Goal: Task Accomplishment & Management: Use online tool/utility

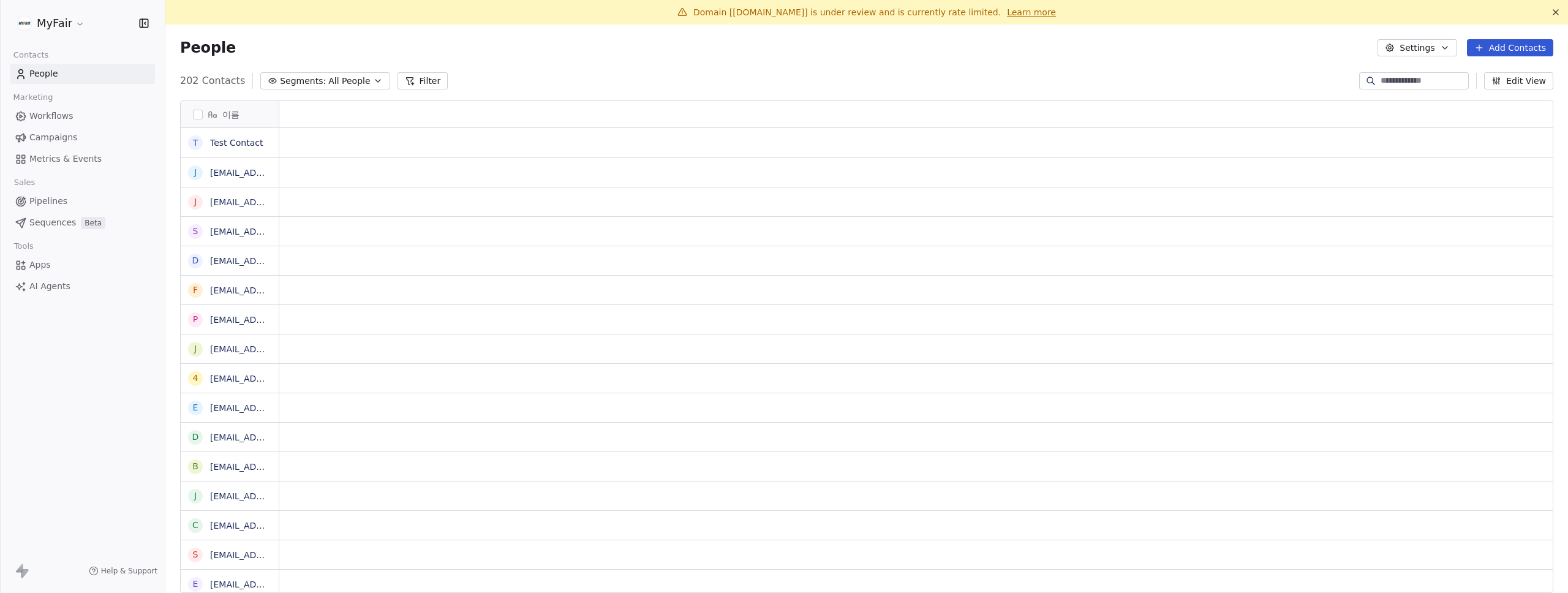
scroll to position [10, 10]
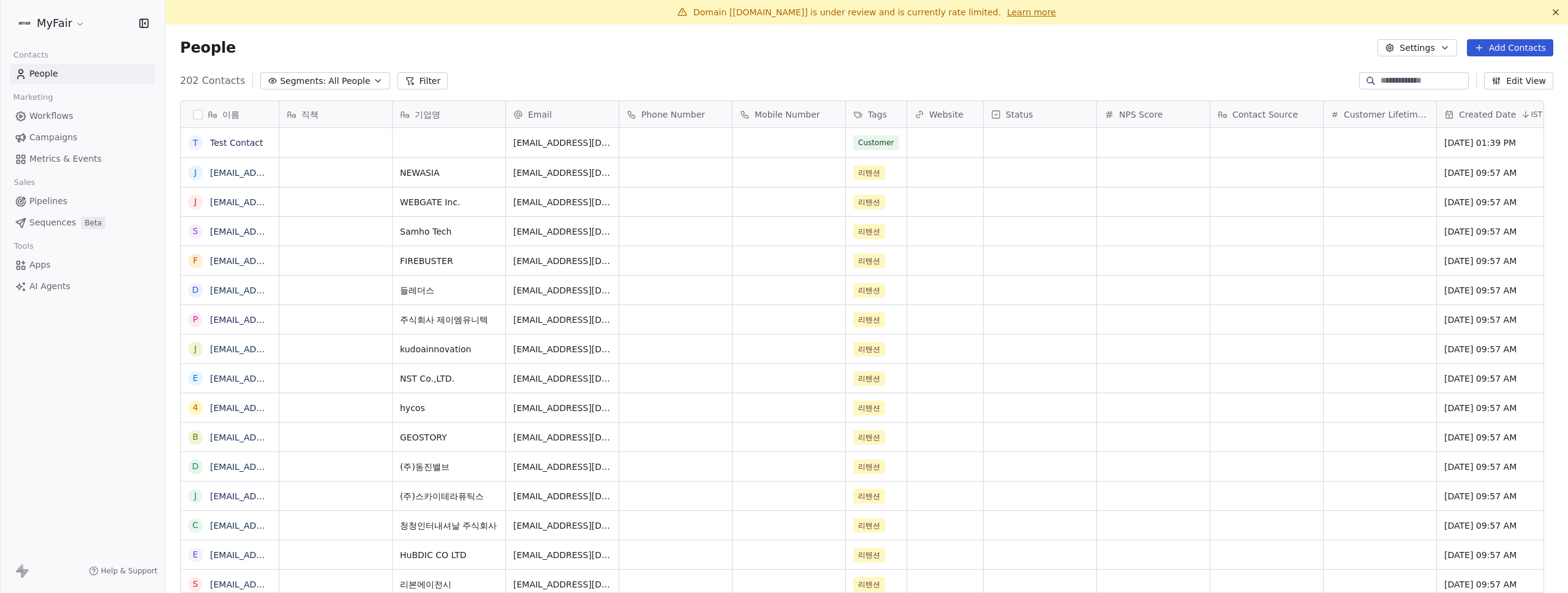
click at [54, 135] on span "Campaigns" at bounding box center [54, 138] width 48 height 13
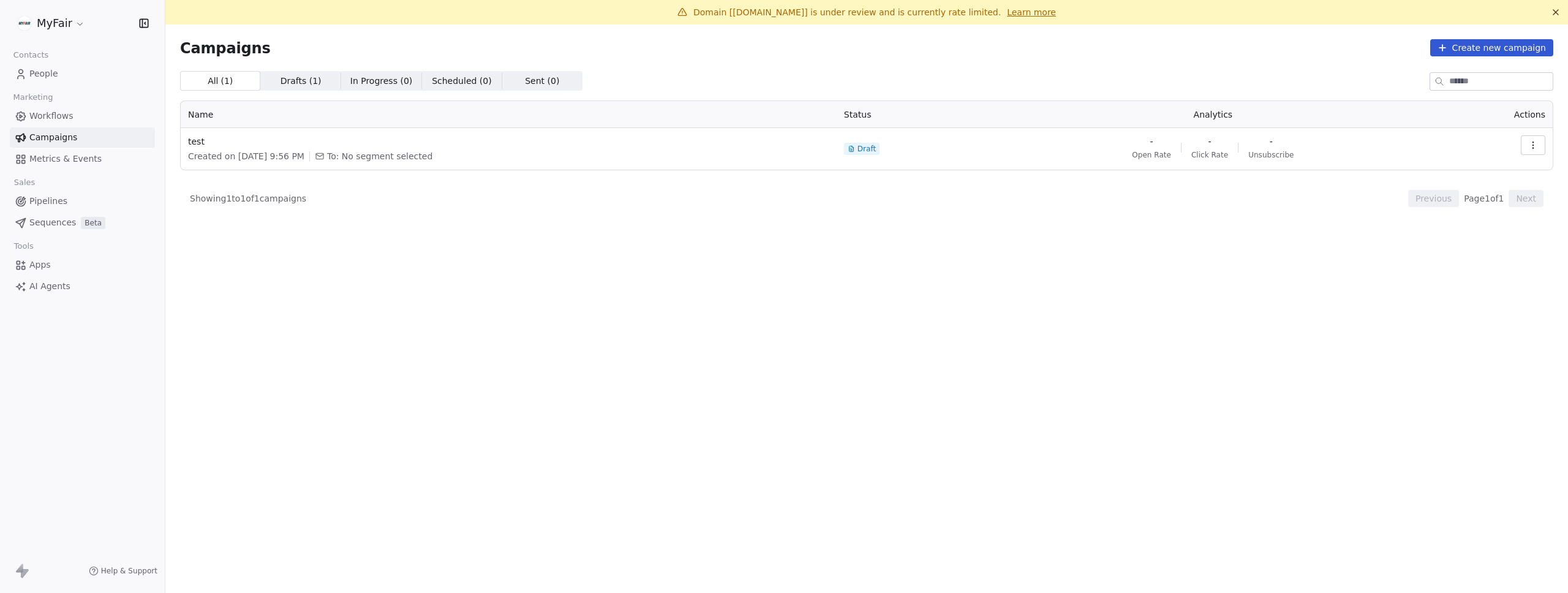
click at [1015, 10] on link "Learn more" at bounding box center [1032, 12] width 49 height 12
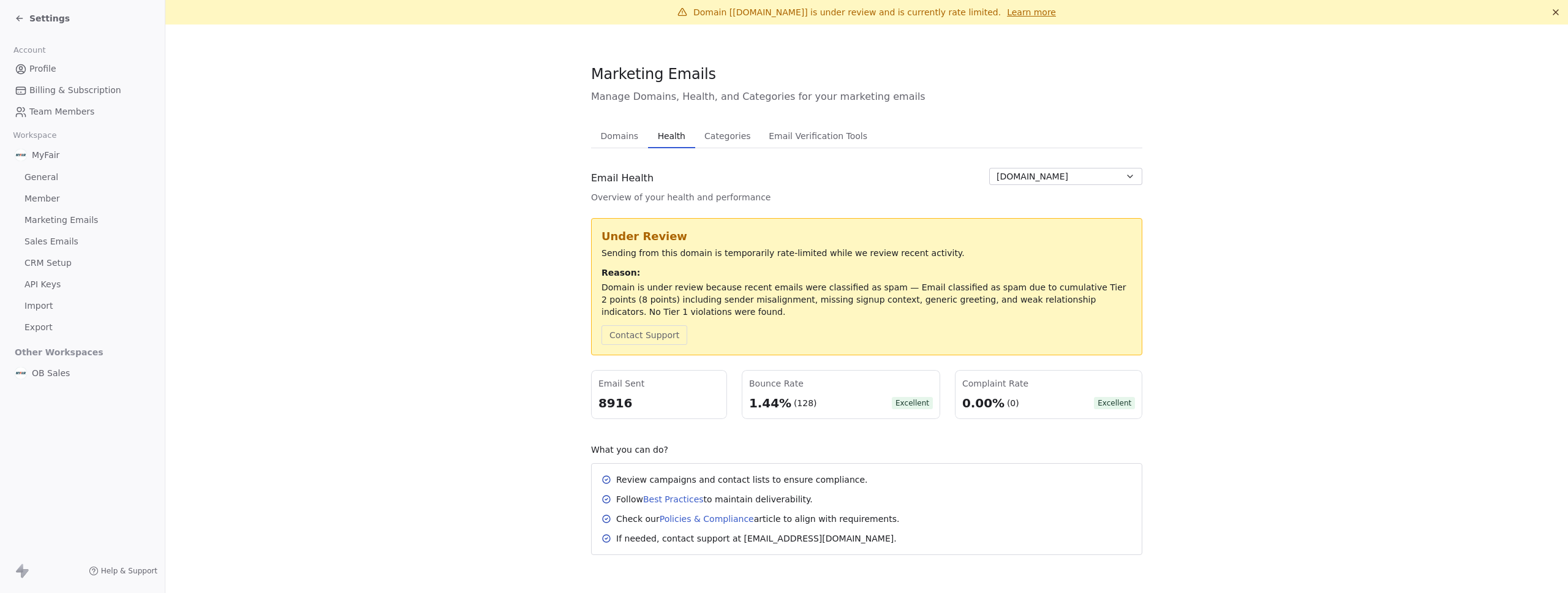
click at [42, 20] on span "Settings" at bounding box center [50, 18] width 40 height 12
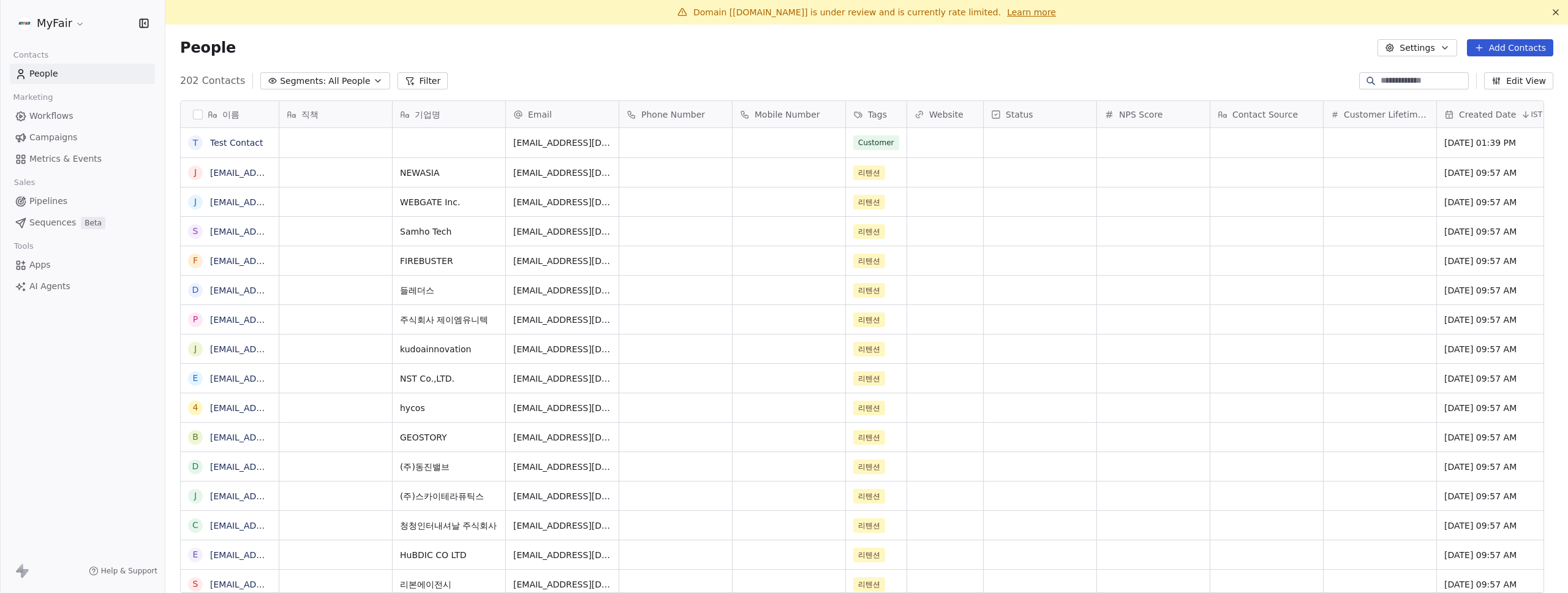
scroll to position [513, 1384]
click at [71, 129] on link "Campaigns" at bounding box center [83, 138] width 145 height 20
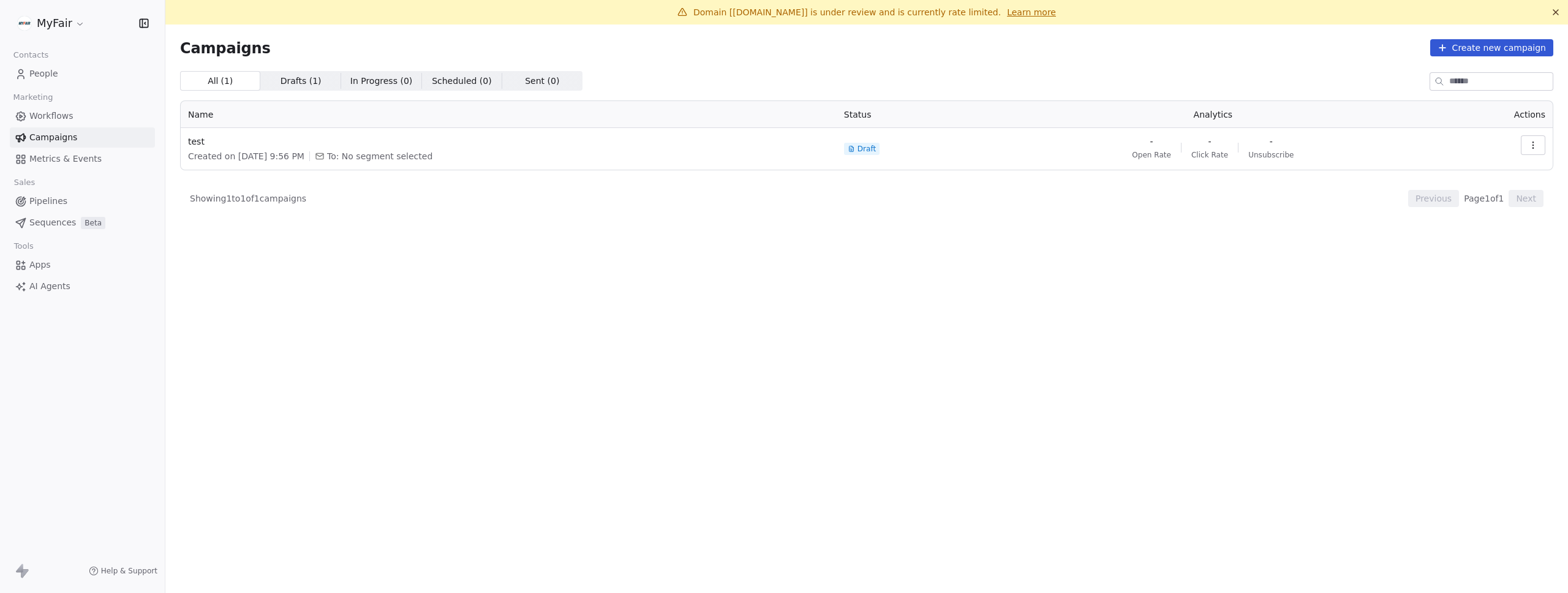
click at [32, 111] on span "Workflows" at bounding box center [52, 116] width 44 height 13
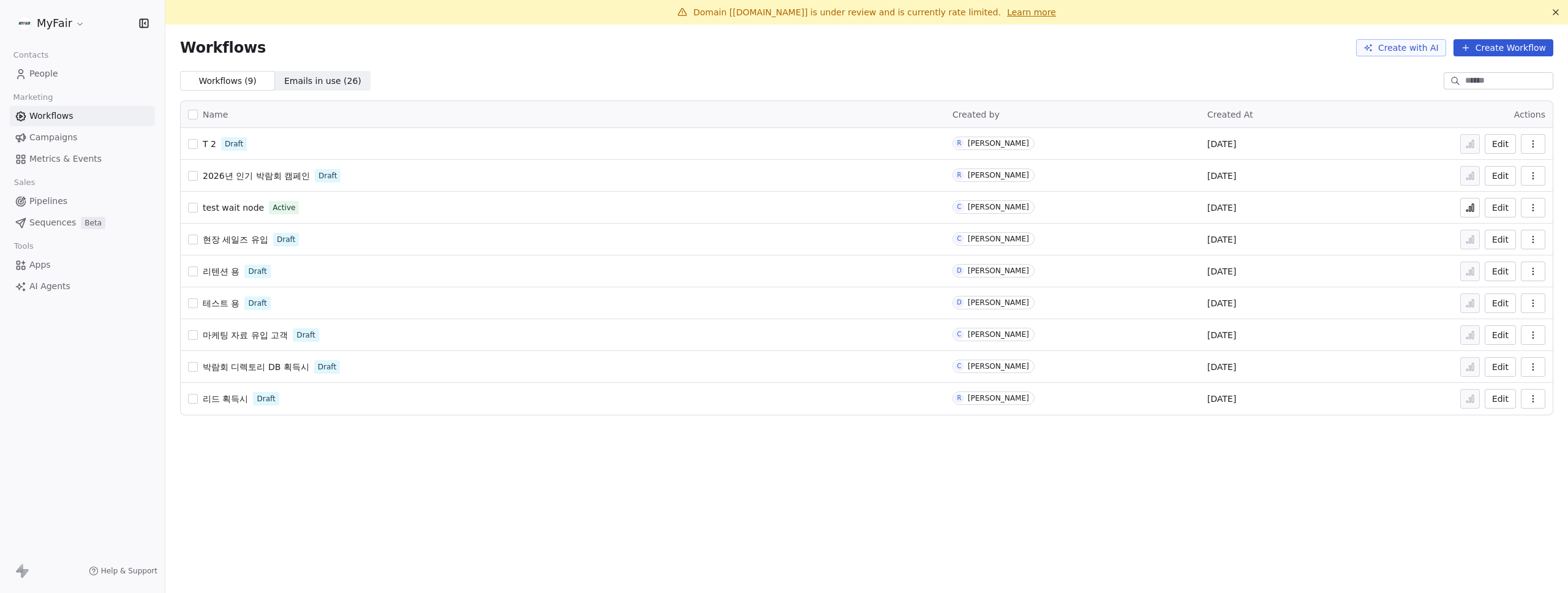
click at [51, 28] on html "MyFair Contacts People Marketing Workflows Campaigns Metrics & Events Sales Pip…" at bounding box center [784, 296] width 1568 height 593
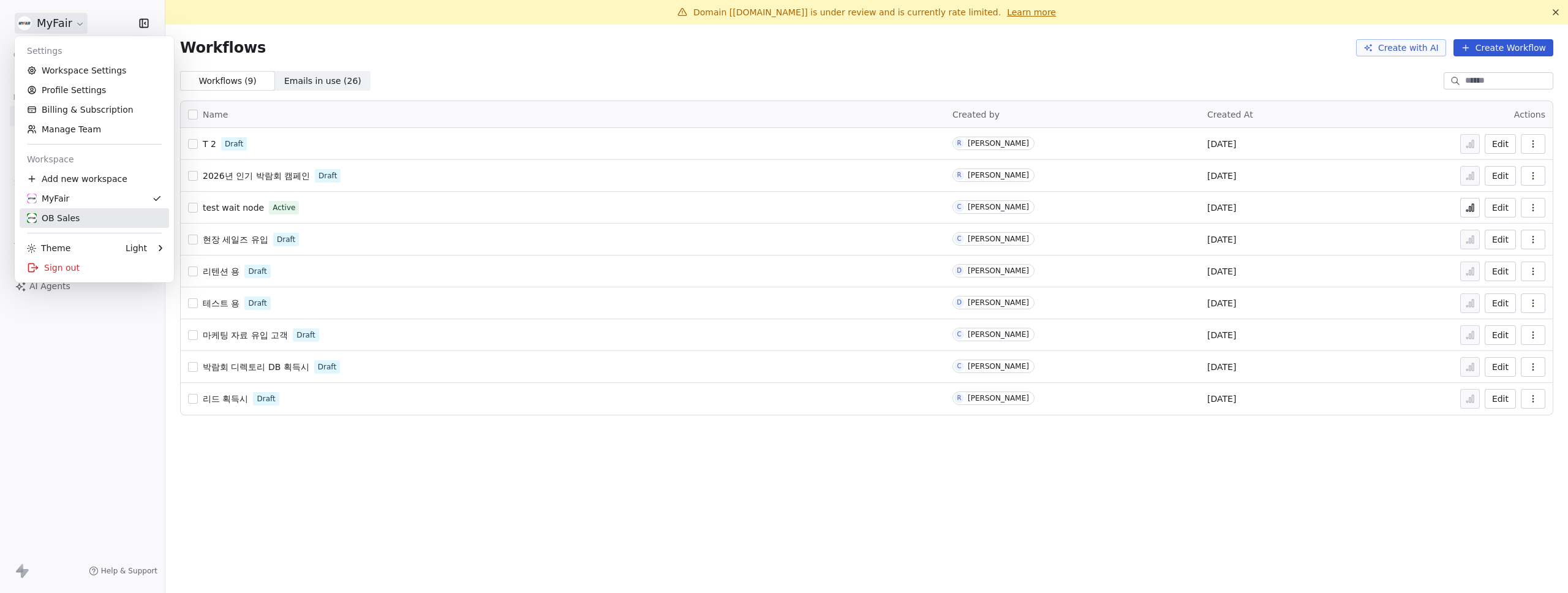
click at [64, 217] on div "OB Sales" at bounding box center [53, 218] width 52 height 12
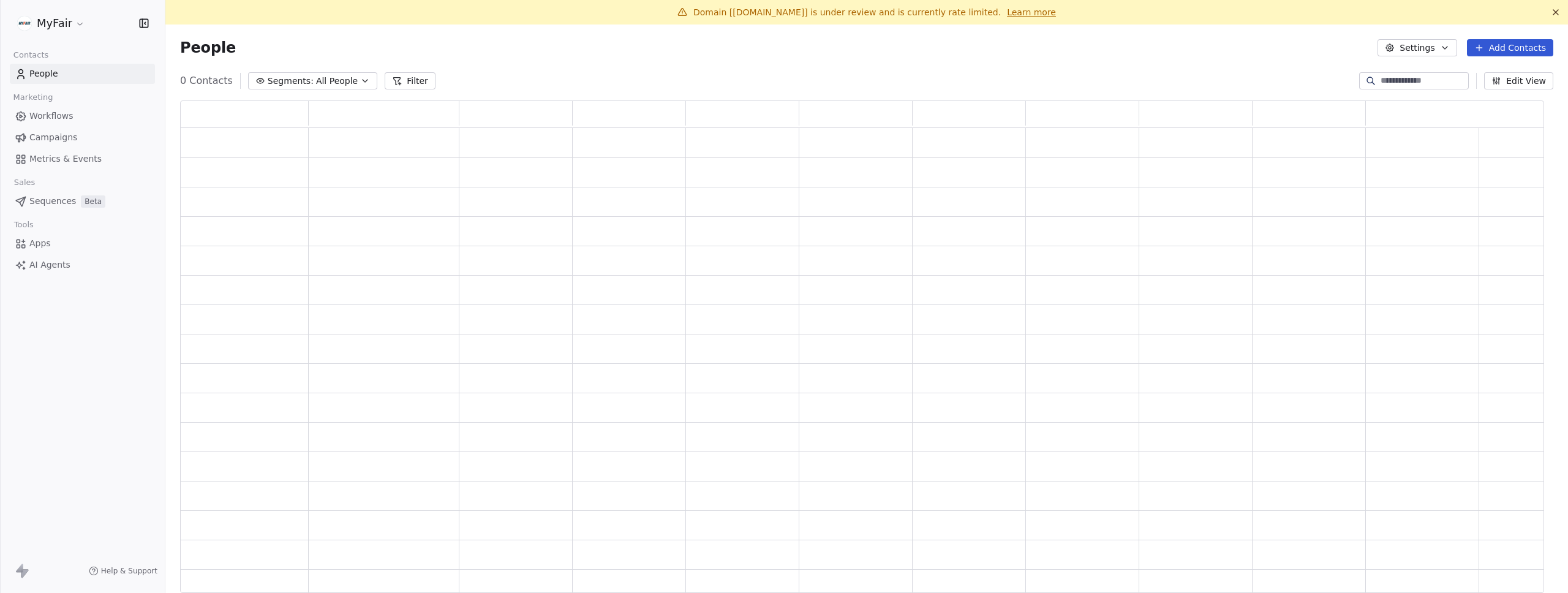
scroll to position [483, 1355]
click at [52, 141] on span "Campaigns" at bounding box center [54, 138] width 48 height 13
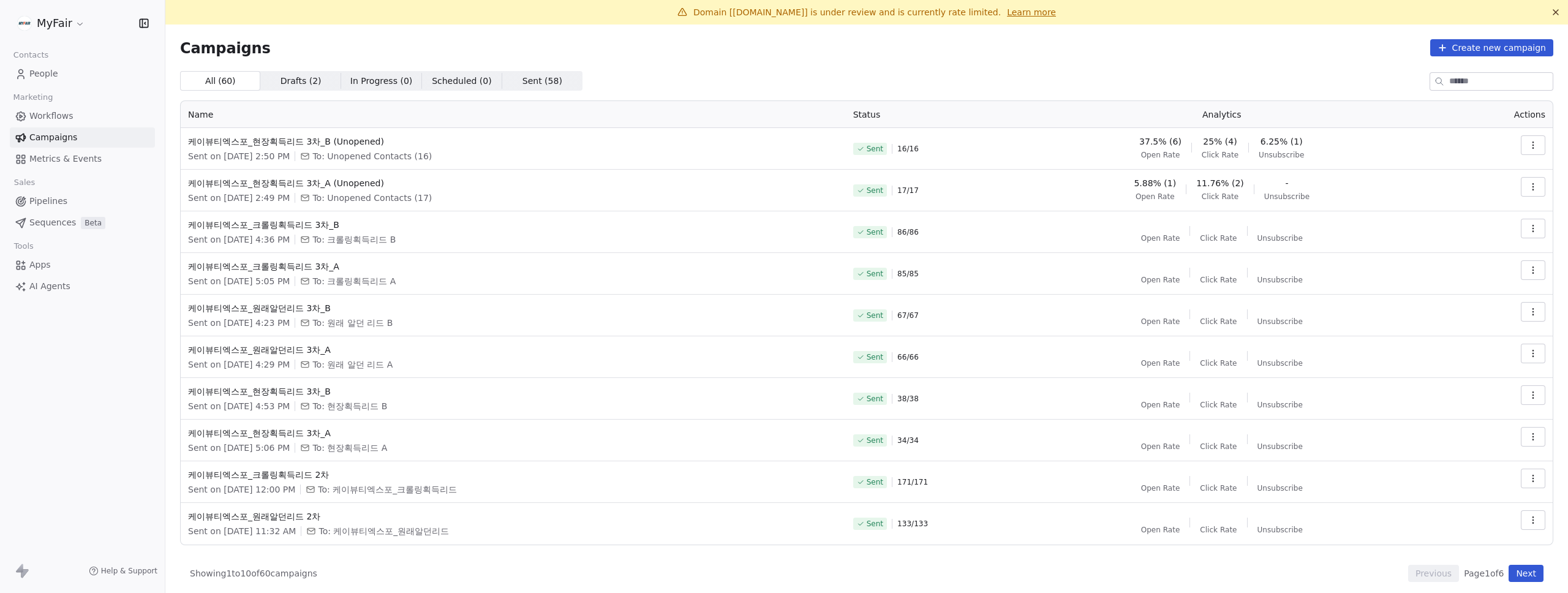
scroll to position [4, 0]
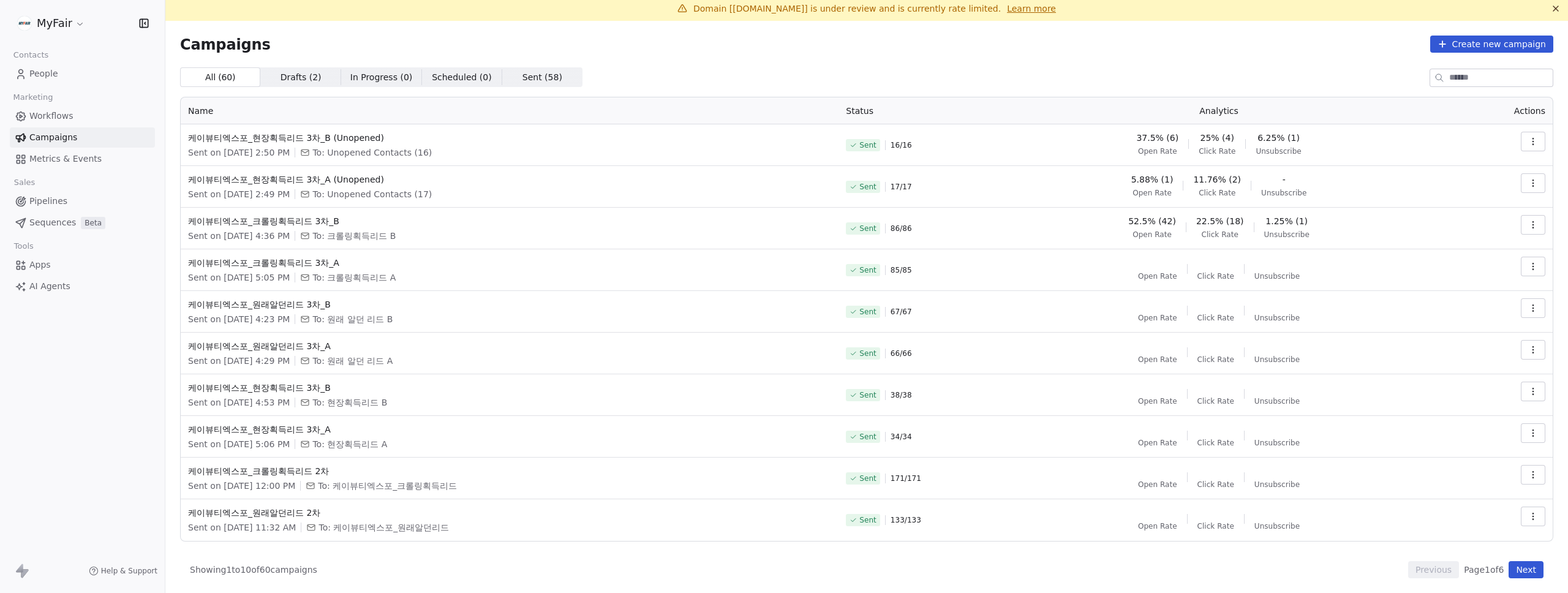
click at [1524, 568] on button "Next" at bounding box center [1526, 569] width 35 height 17
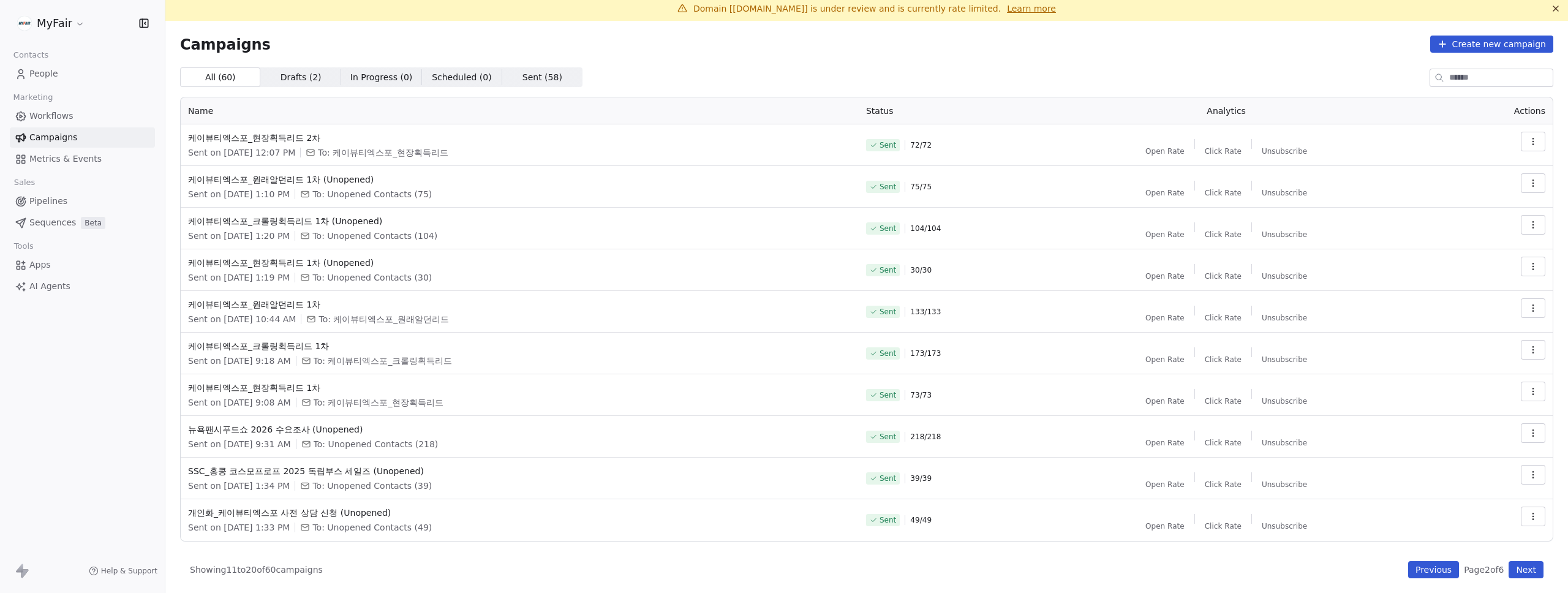
click at [1518, 570] on button "Next" at bounding box center [1526, 569] width 35 height 17
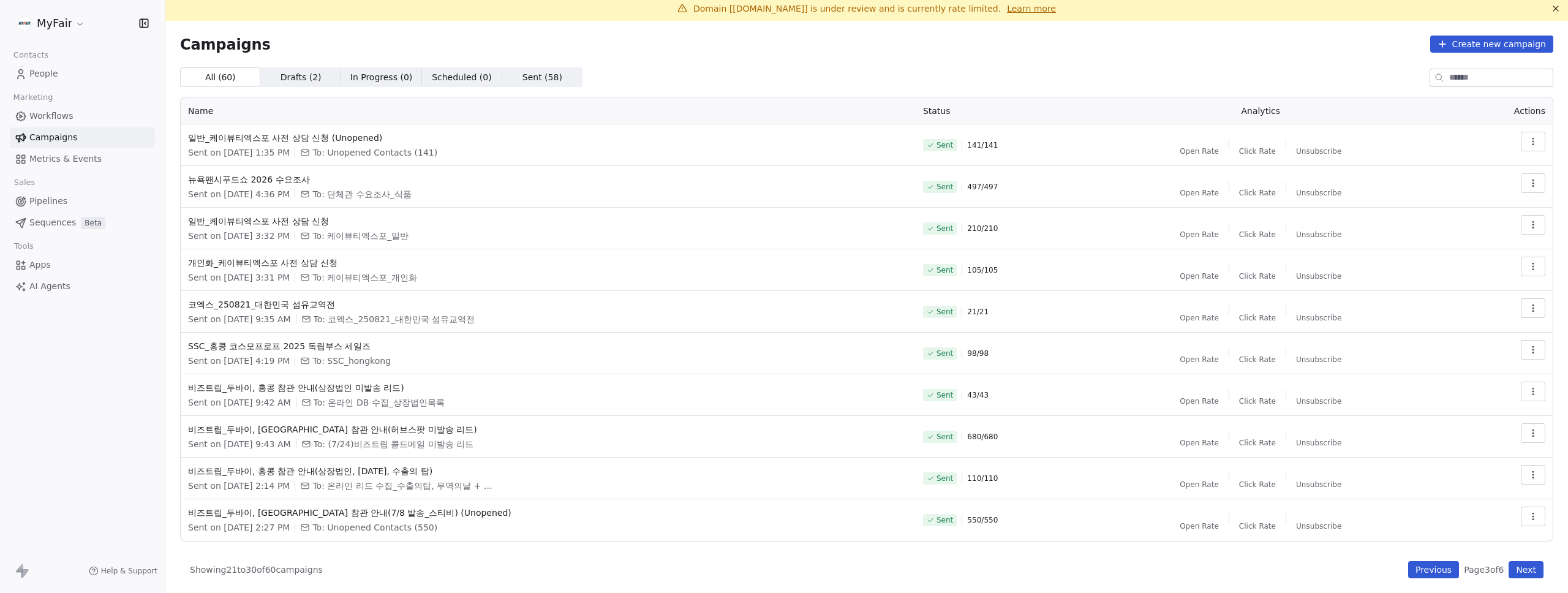
click at [1518, 570] on button "Next" at bounding box center [1526, 569] width 35 height 17
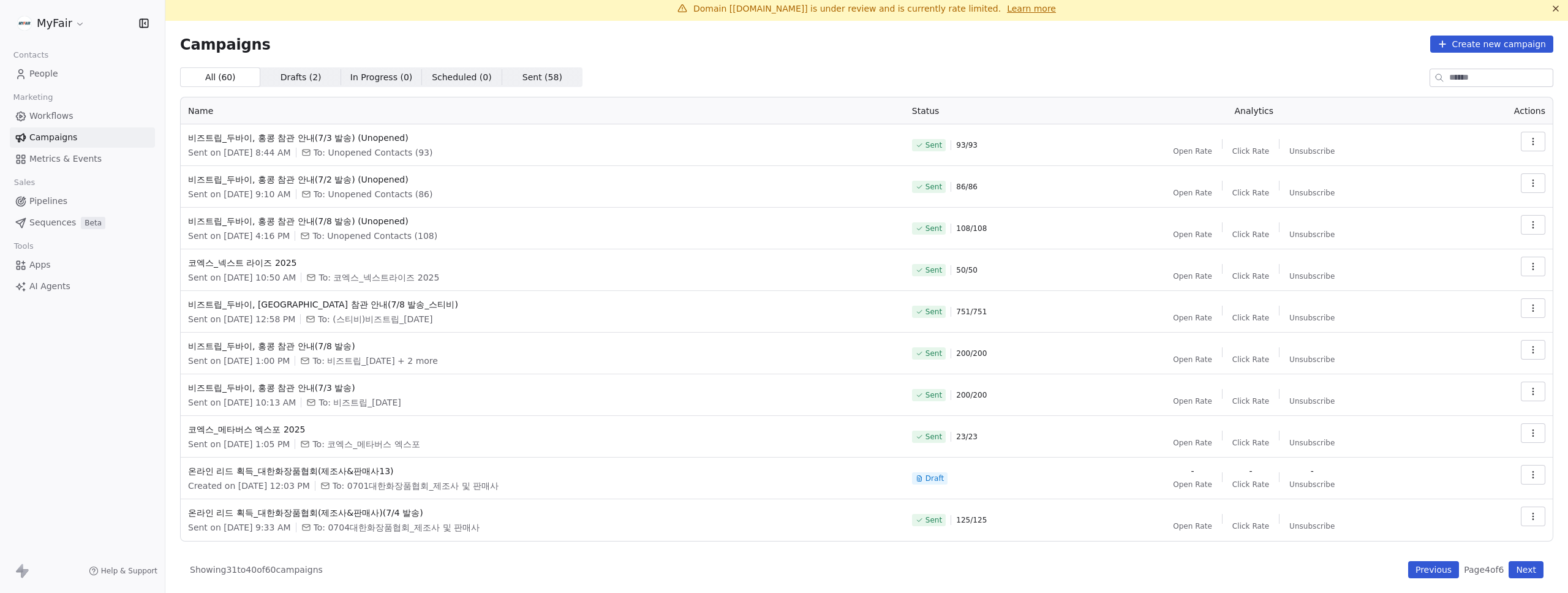
click at [1518, 570] on button "Next" at bounding box center [1526, 569] width 35 height 17
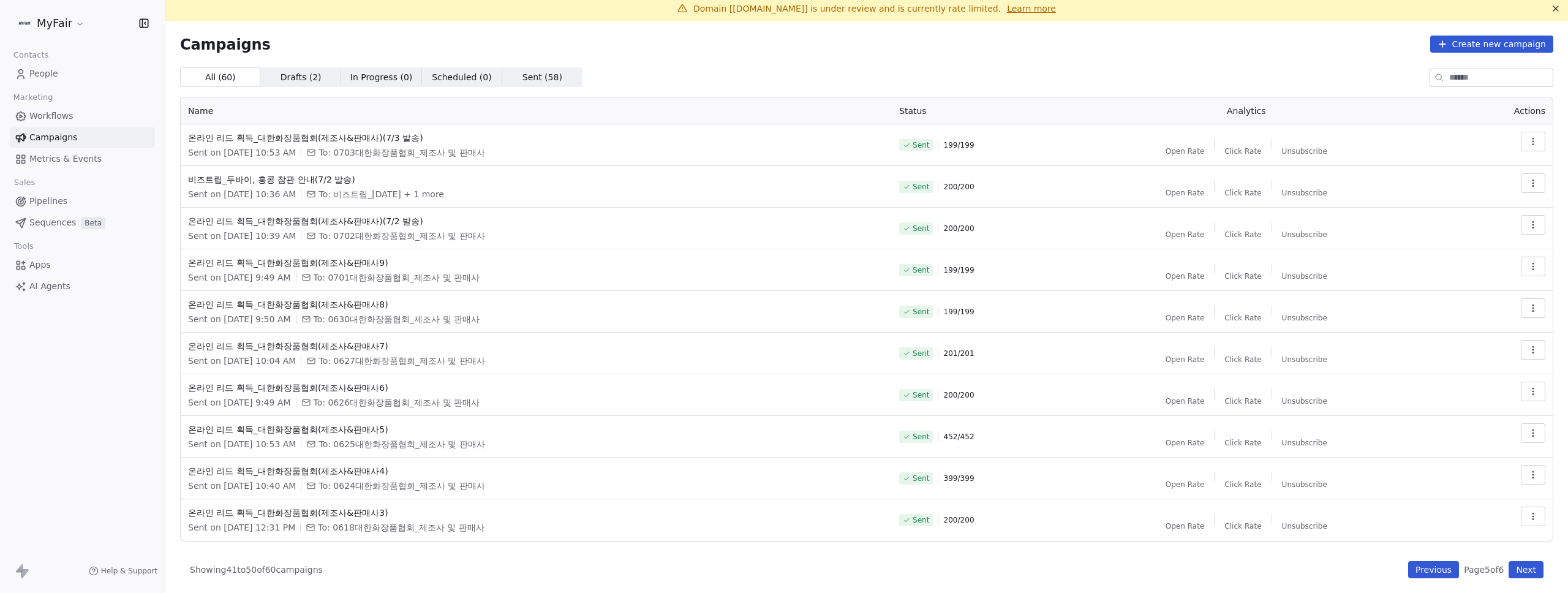
click at [1518, 570] on button "Next" at bounding box center [1526, 569] width 35 height 17
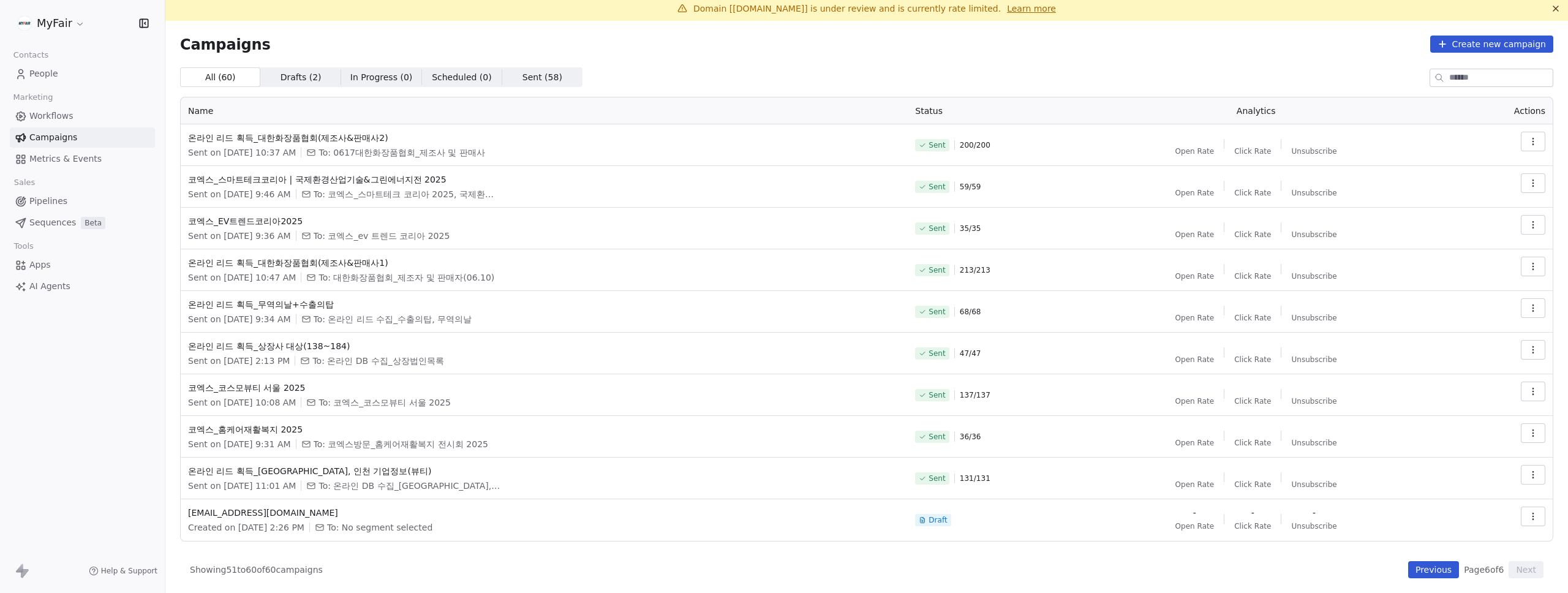
click at [1408, 573] on button "Previous" at bounding box center [1433, 569] width 51 height 17
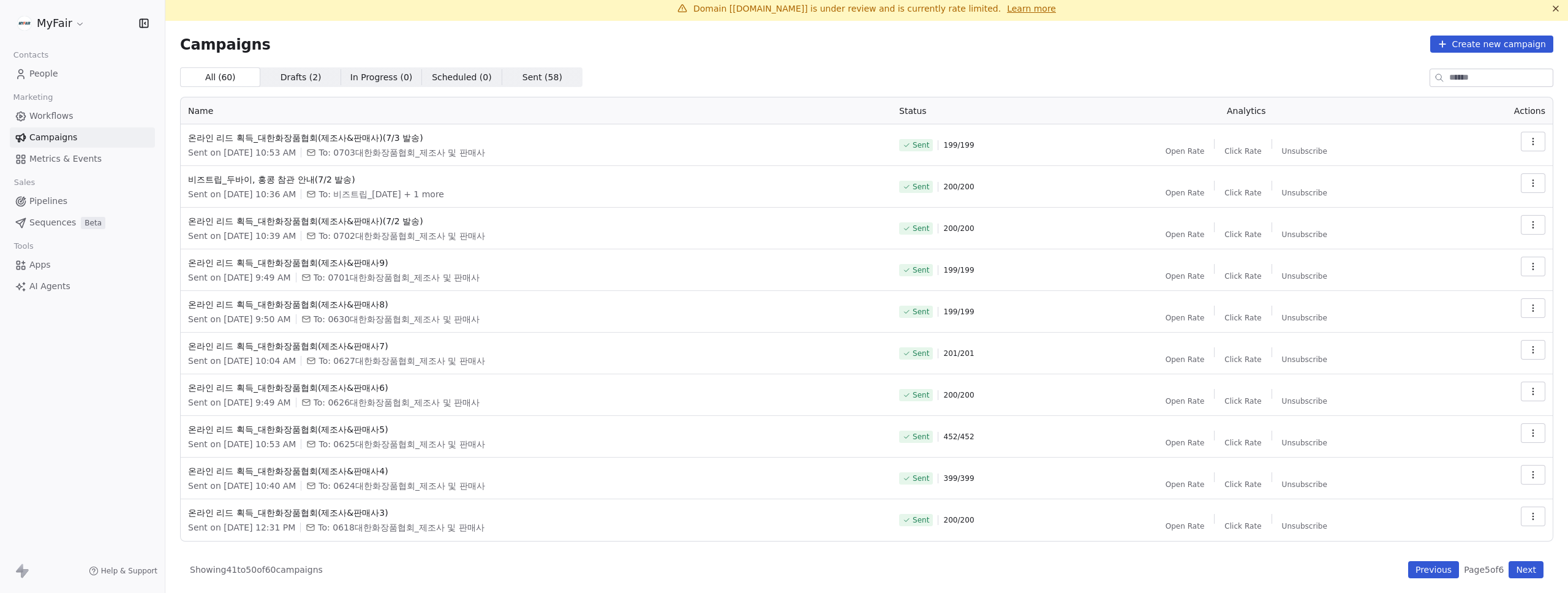
click at [1408, 573] on button "Previous" at bounding box center [1433, 569] width 51 height 17
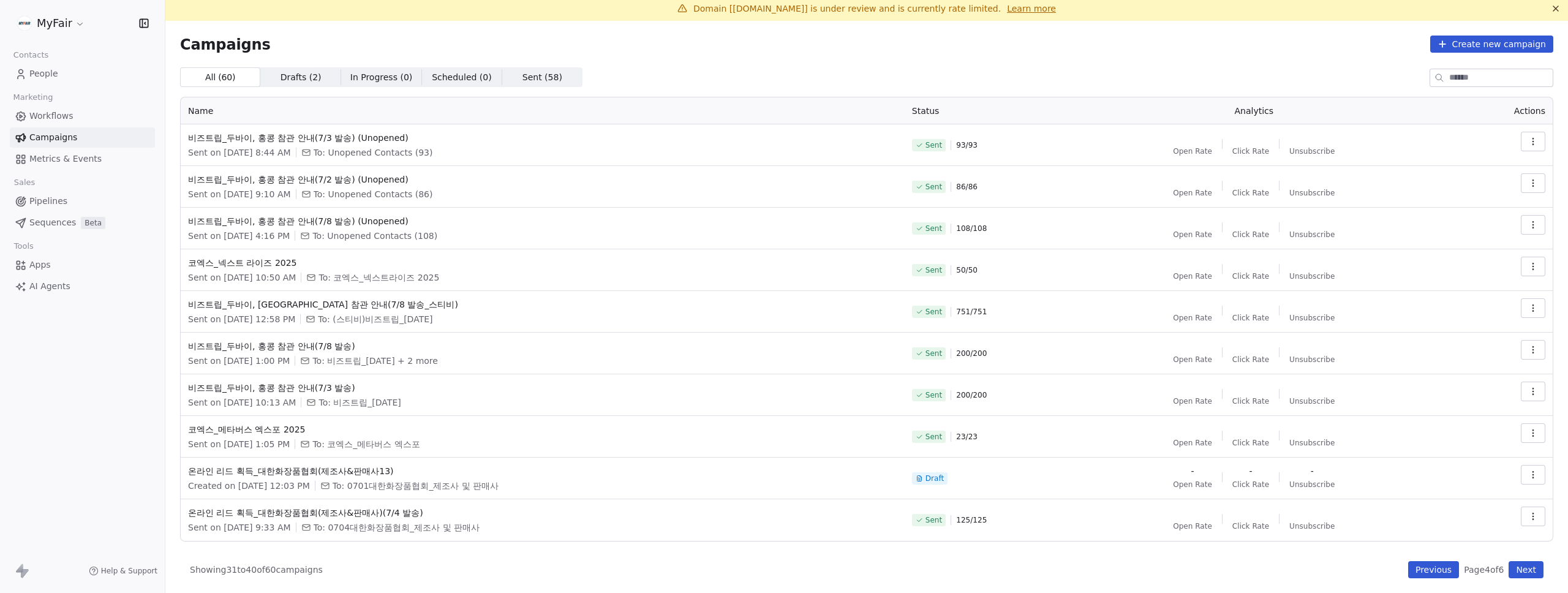
click at [1408, 573] on button "Previous" at bounding box center [1433, 569] width 51 height 17
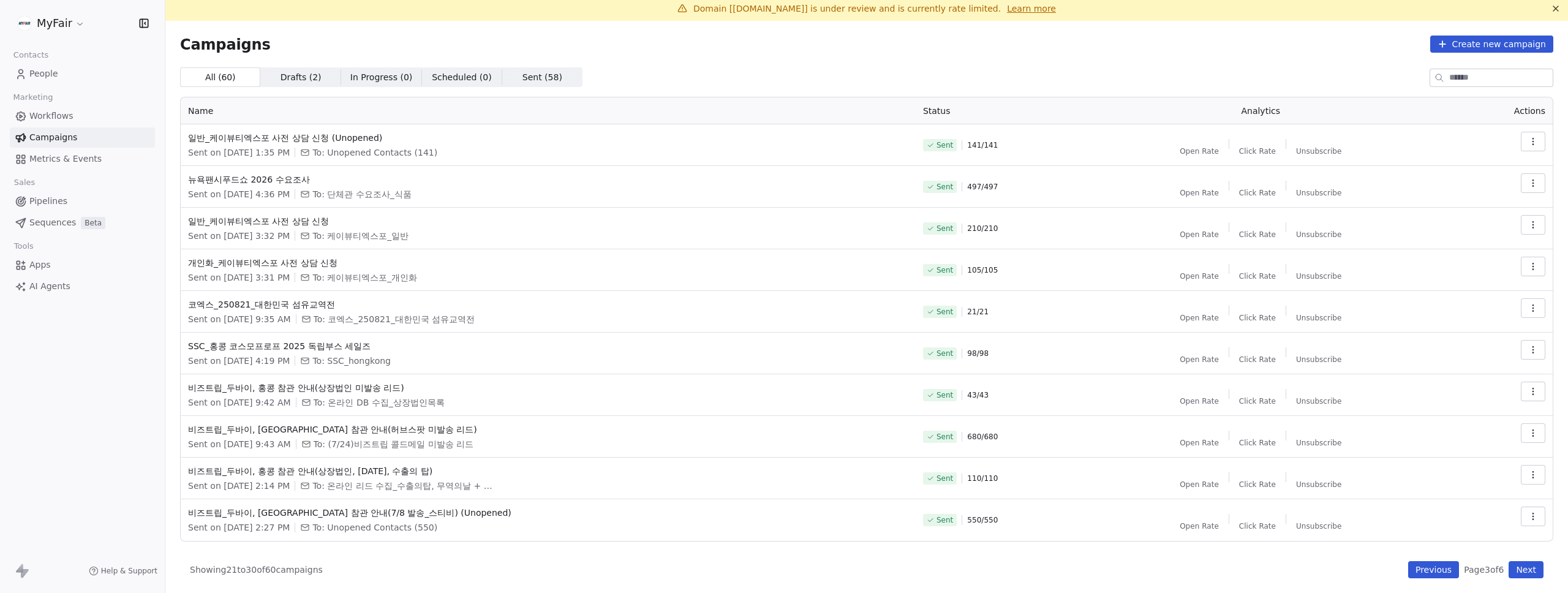
click at [1408, 573] on button "Previous" at bounding box center [1433, 569] width 51 height 17
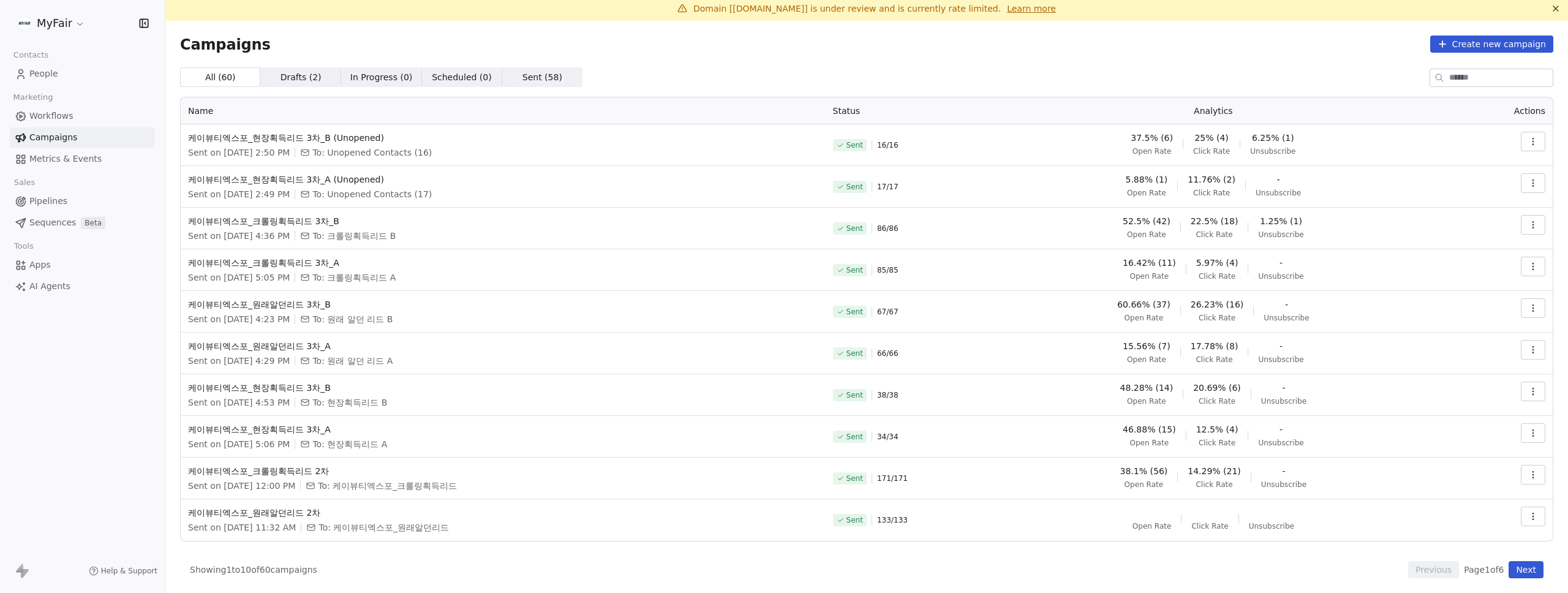
click at [1259, 572] on div "Showing 1 to 10 of 60 campaigns Previous Page 1 of 6 Next" at bounding box center [867, 569] width 1373 height 17
click at [51, 107] on link "Workflows" at bounding box center [83, 116] width 145 height 20
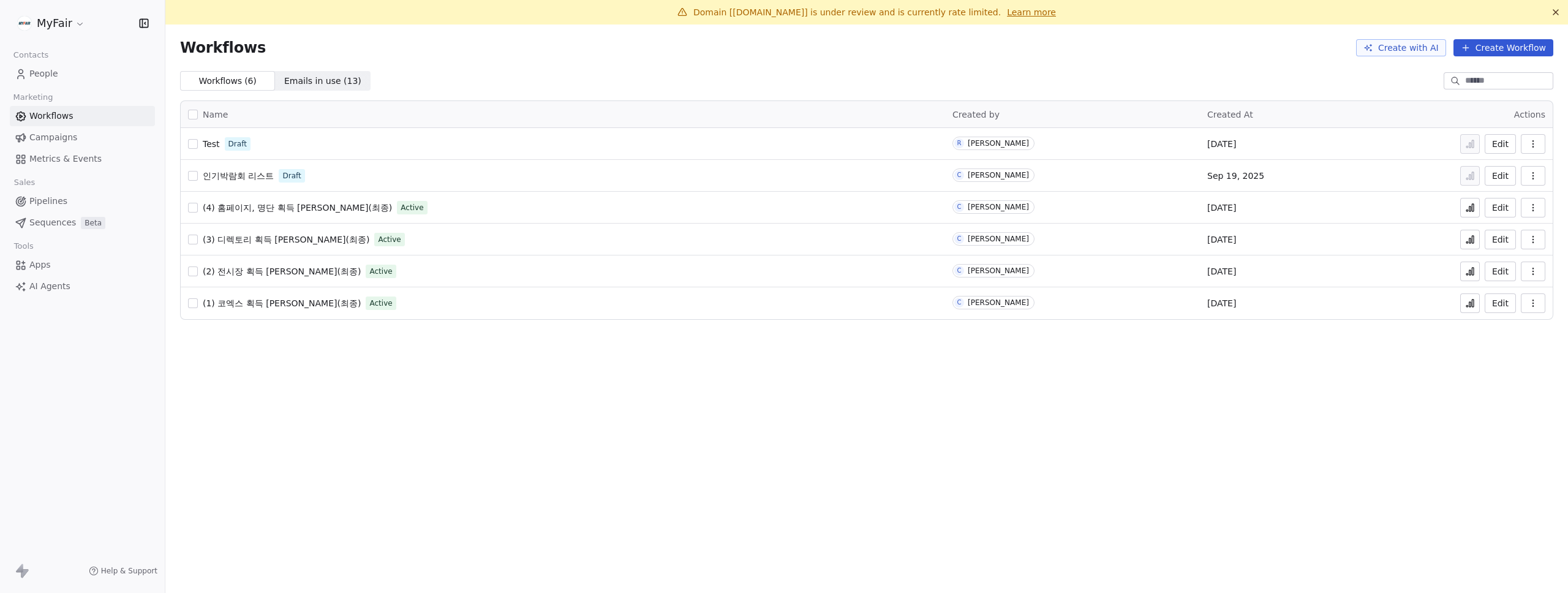
click at [330, 207] on span "(4) 홈페이지, 명단 획득 [PERSON_NAME](최종)" at bounding box center [298, 208] width 190 height 10
click at [79, 142] on link "Campaigns" at bounding box center [83, 138] width 145 height 20
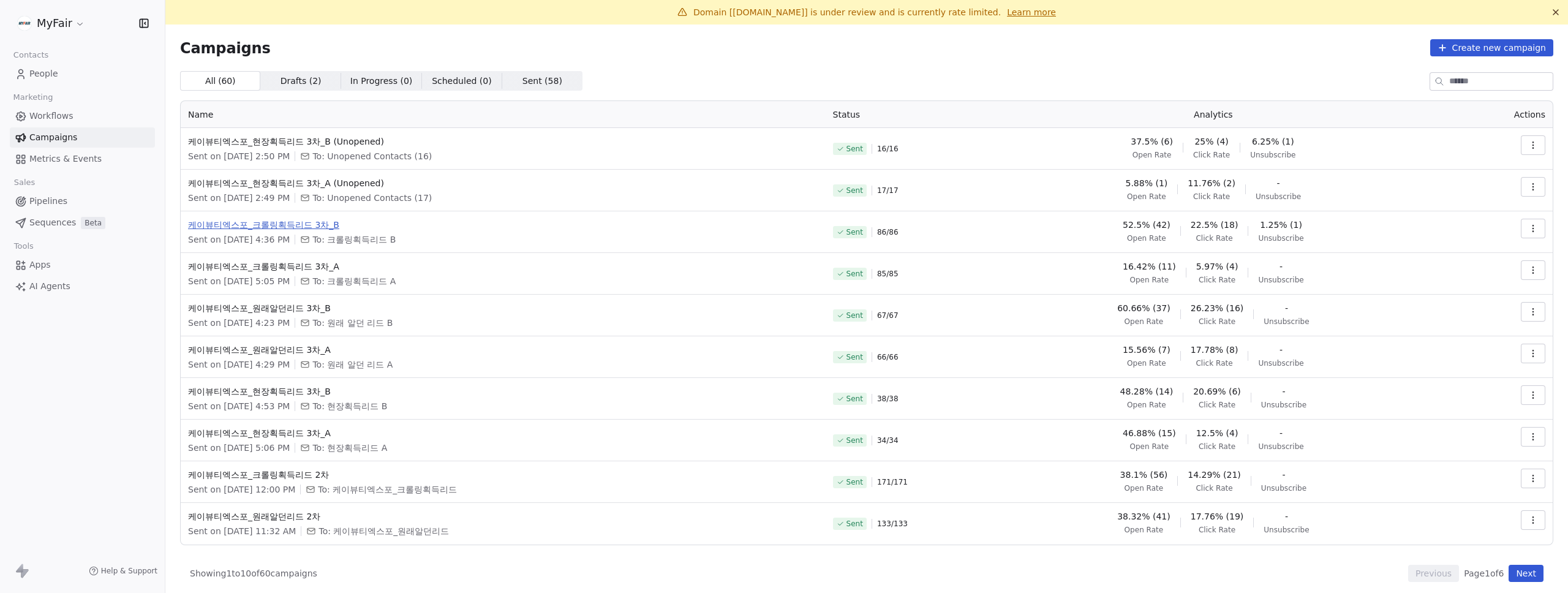
click at [293, 222] on span "케이뷰티엑스포_크롤링획득리드 3차_B" at bounding box center [504, 224] width 630 height 12
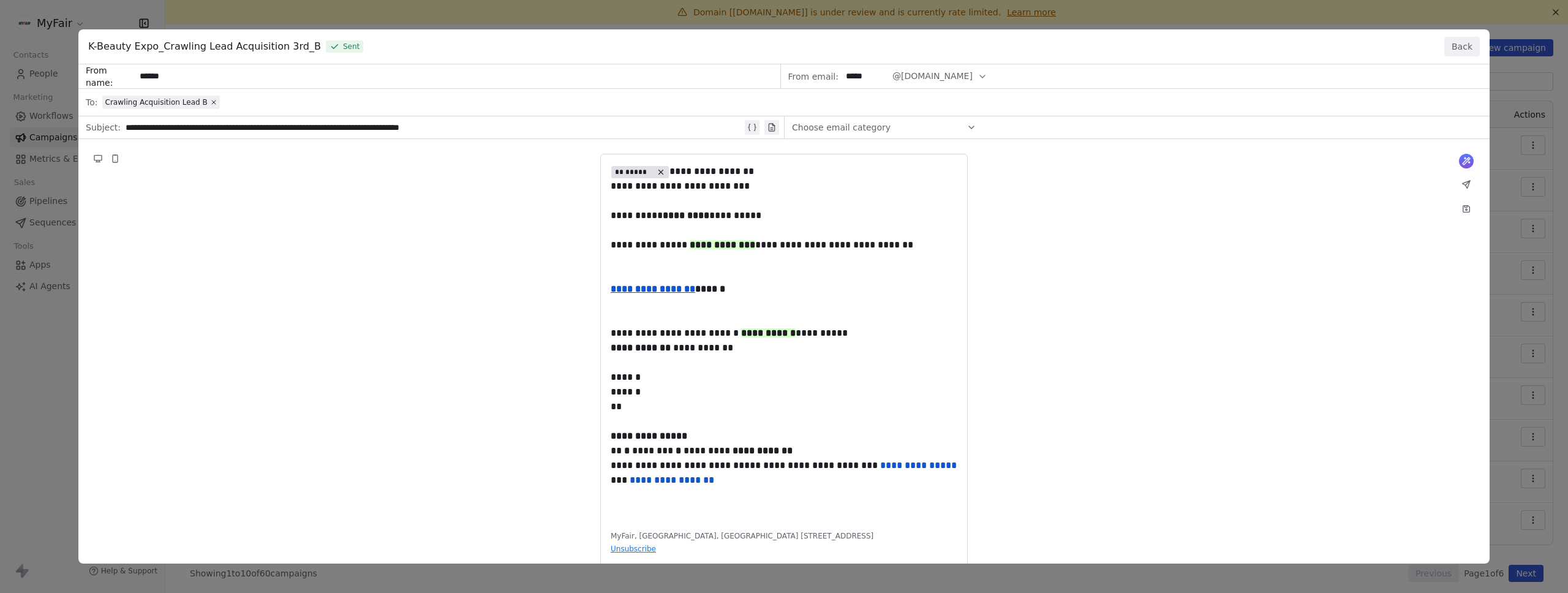
click at [853, 265] on div "**********" at bounding box center [784, 313] width 1411 height 498
click at [827, 222] on div "**********" at bounding box center [784, 313] width 1411 height 498
drag, startPoint x: 827, startPoint y: 222, endPoint x: 844, endPoint y: 268, distance: 49.0
click at [844, 268] on div "**********" at bounding box center [784, 313] width 1411 height 498
drag, startPoint x: 900, startPoint y: 230, endPoint x: 765, endPoint y: 217, distance: 135.6
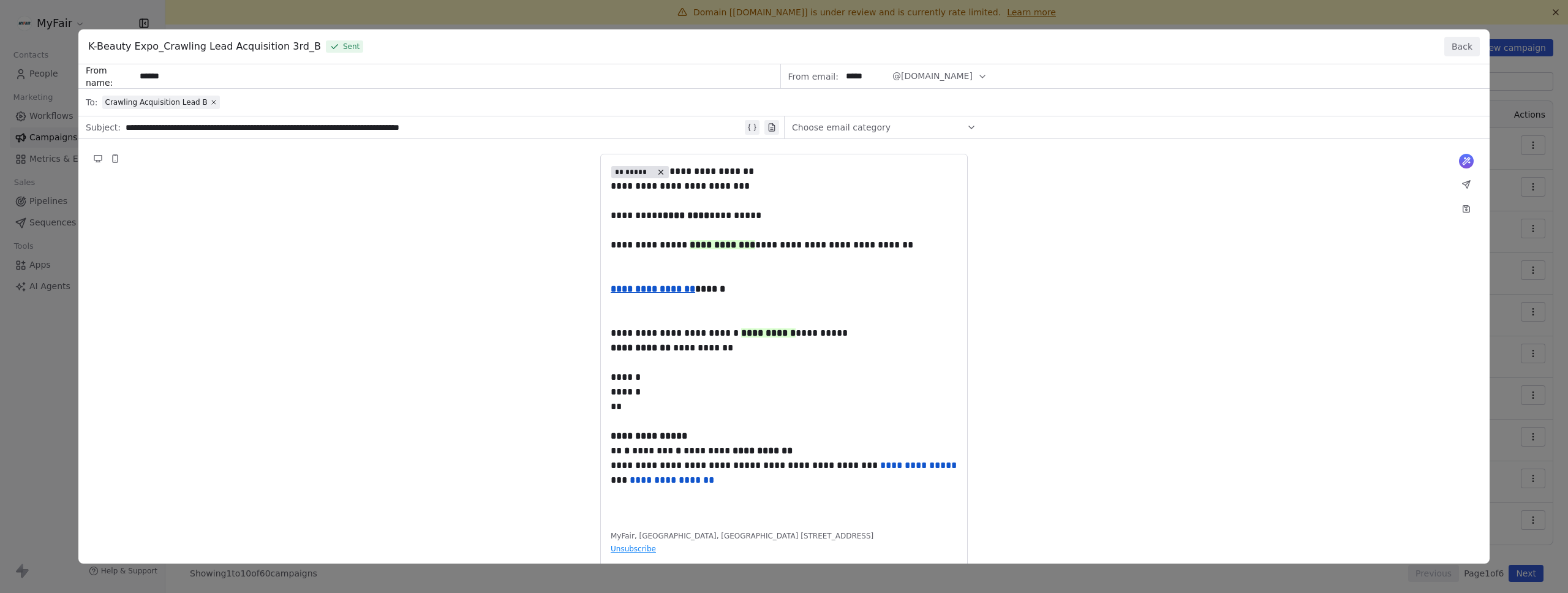
click at [765, 217] on div "**********" at bounding box center [784, 313] width 1411 height 498
click at [64, 240] on div "**********" at bounding box center [784, 296] width 1568 height 593
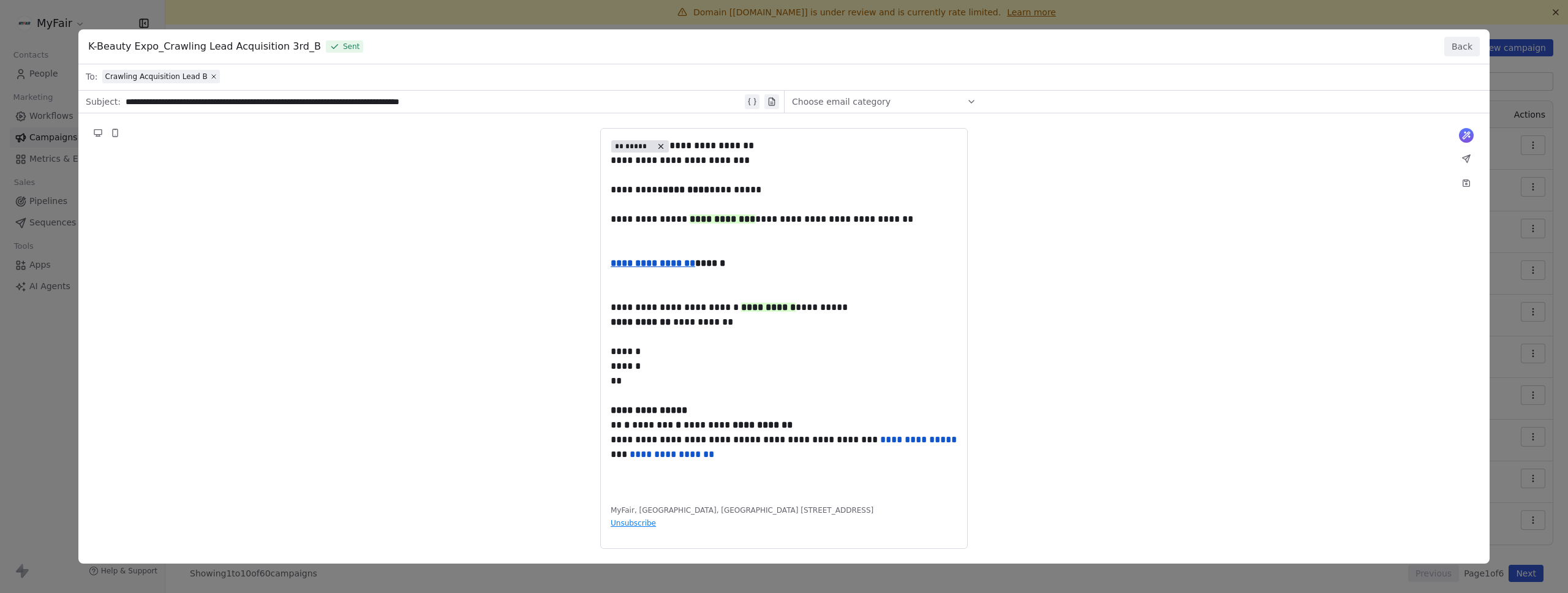
click at [34, 252] on div "**********" at bounding box center [784, 296] width 1568 height 593
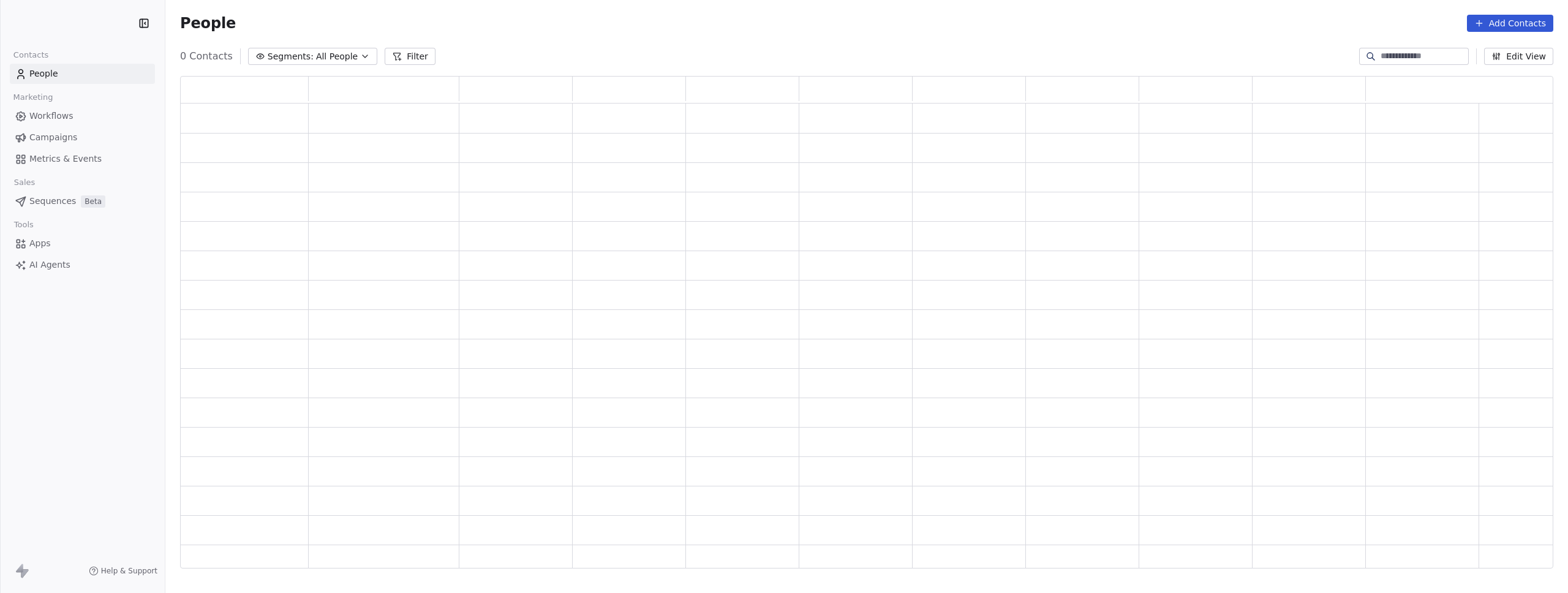
scroll to position [483, 1364]
